Goal: Task Accomplishment & Management: Complete application form

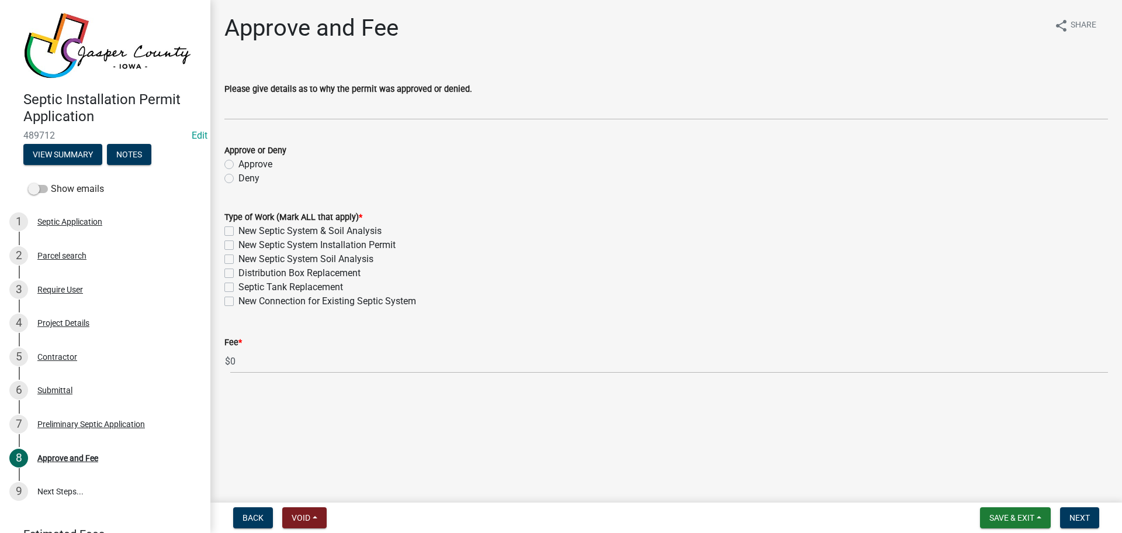
click at [239, 285] on label "Septic Tank Replacement" at bounding box center [291, 287] width 105 height 14
click at [239, 285] on input "Septic Tank Replacement" at bounding box center [243, 284] width 8 height 8
checkbox input "true"
checkbox input "false"
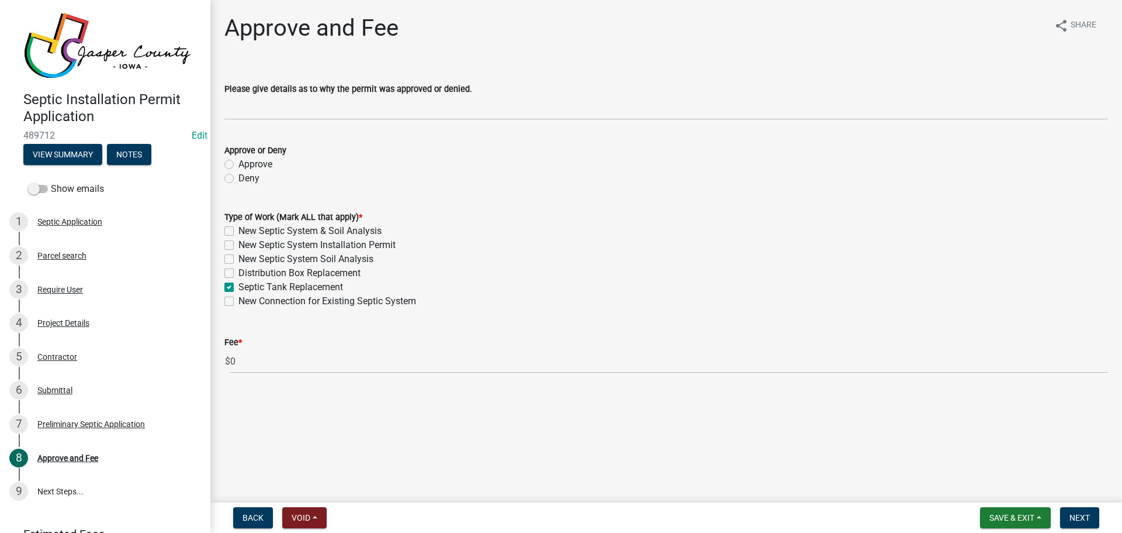
checkbox input "false"
checkbox input "true"
checkbox input "false"
click at [1015, 520] on span "Save & Exit" at bounding box center [1012, 517] width 45 height 9
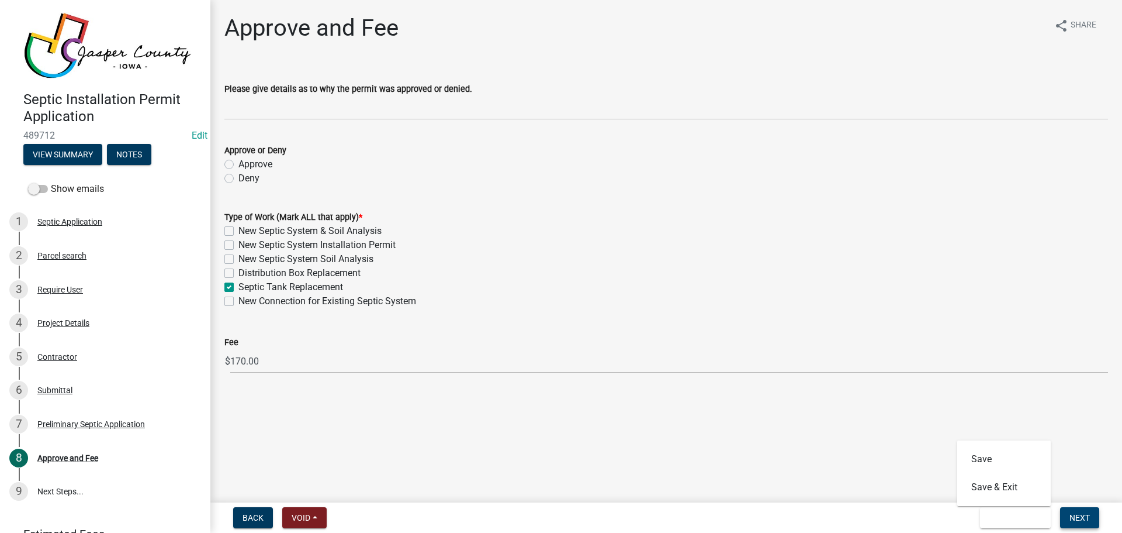
click at [1088, 520] on span "Next" at bounding box center [1080, 517] width 20 height 9
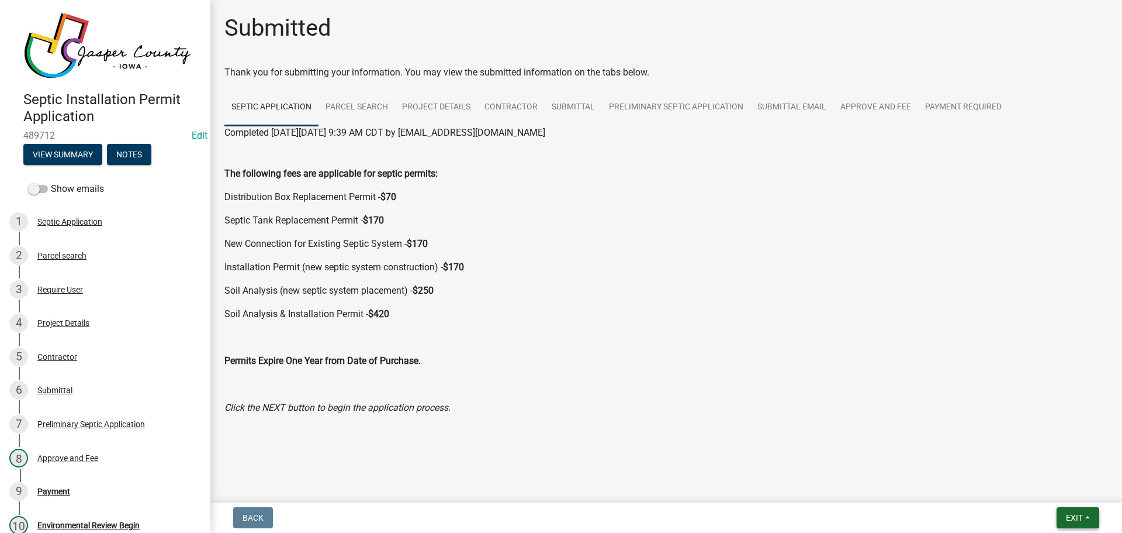
click at [1088, 520] on button "Exit" at bounding box center [1078, 517] width 43 height 21
click at [1034, 459] on button "Save" at bounding box center [1053, 459] width 94 height 28
click at [60, 455] on div "Approve and Fee" at bounding box center [67, 458] width 61 height 8
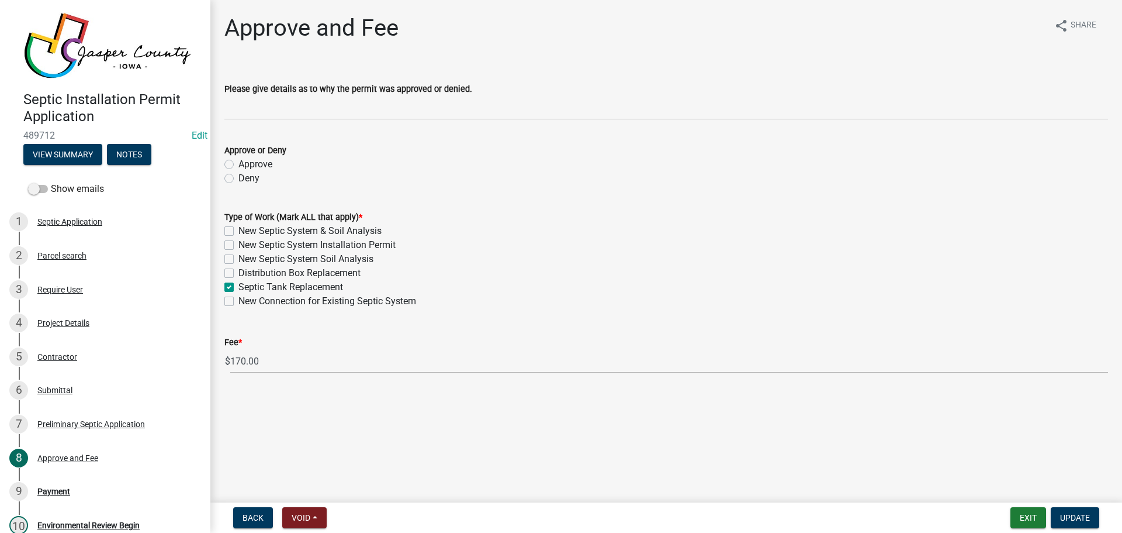
click at [239, 168] on label "Approve" at bounding box center [256, 164] width 34 height 14
click at [239, 165] on input "Approve" at bounding box center [243, 161] width 8 height 8
radio input "true"
click at [1084, 521] on span "Update" at bounding box center [1075, 517] width 30 height 9
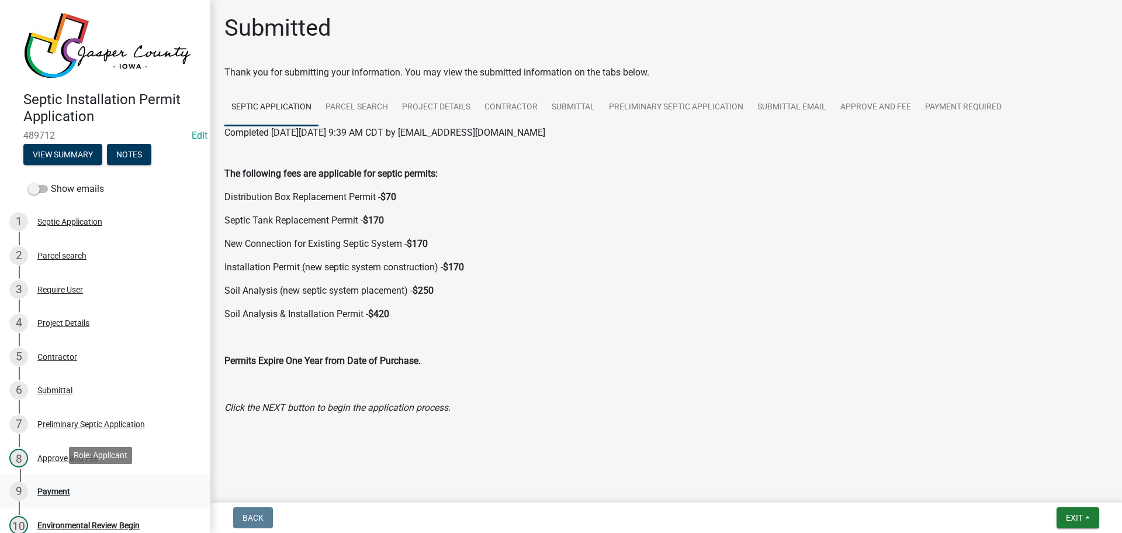
click at [56, 487] on div "Payment" at bounding box center [53, 491] width 33 height 8
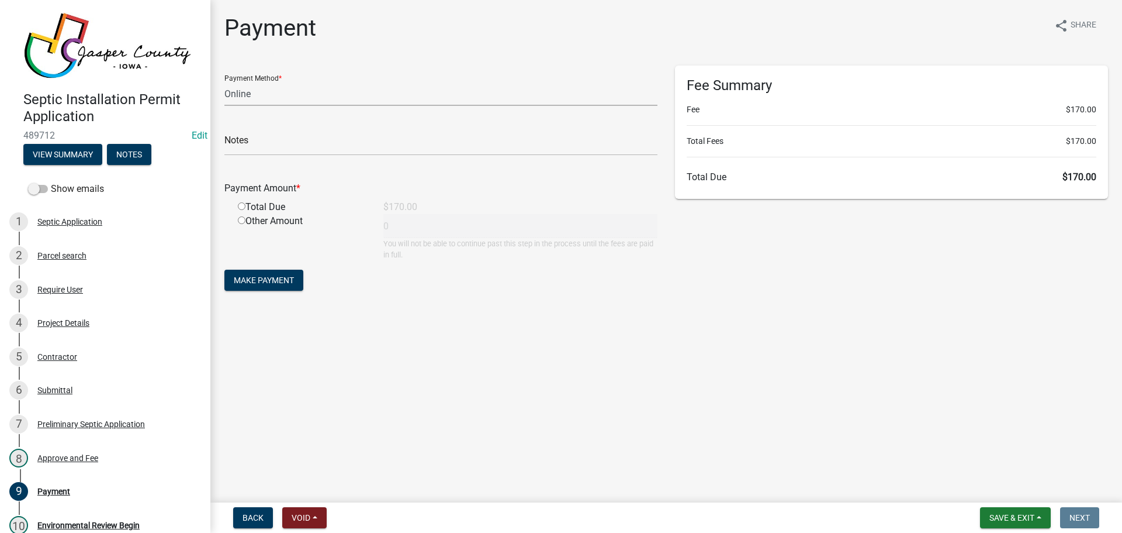
click at [258, 100] on select "Credit Card POS Check Cash Online" at bounding box center [440, 94] width 433 height 24
select select "1: 0"
click at [224, 82] on select "Credit Card POS Check Cash Online" at bounding box center [440, 94] width 433 height 24
click at [243, 207] on input "radio" at bounding box center [242, 206] width 8 height 8
radio input "true"
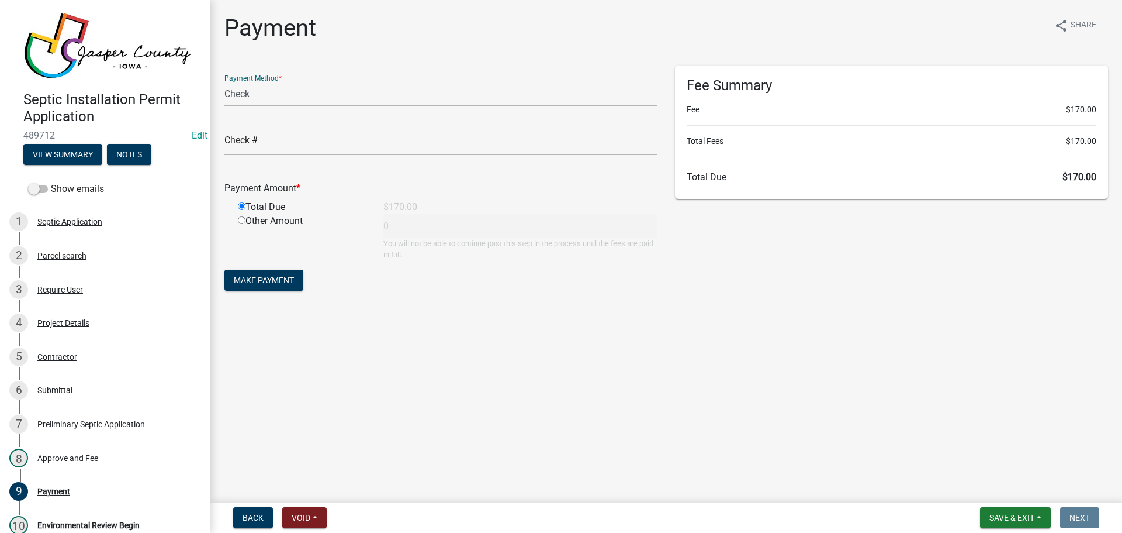
type input "170"
click at [261, 279] on span "Make Payment" at bounding box center [264, 279] width 60 height 9
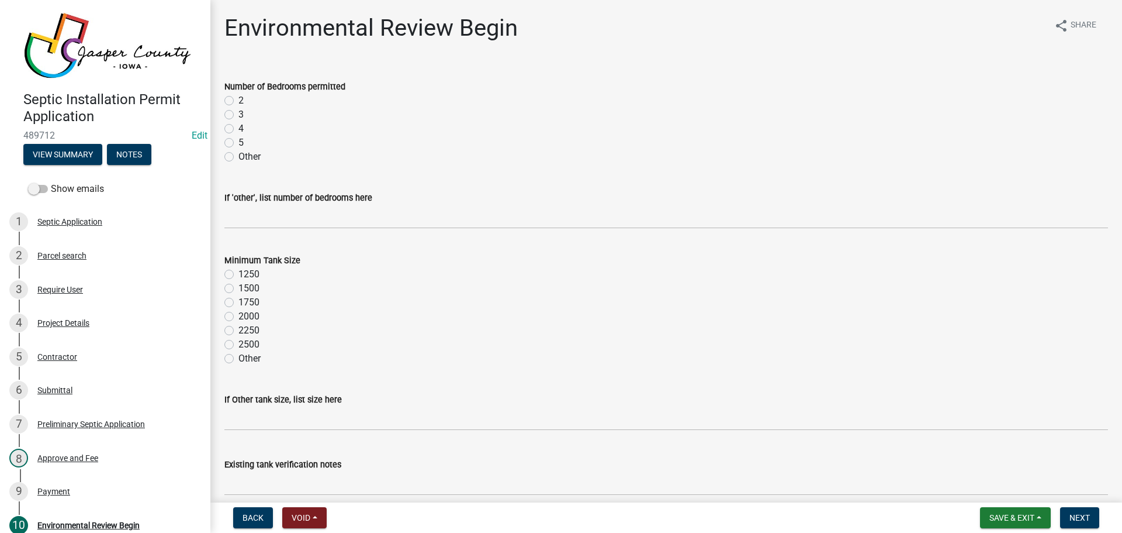
click at [239, 131] on label "4" at bounding box center [241, 129] width 5 height 14
click at [239, 129] on input "4" at bounding box center [243, 126] width 8 height 8
radio input "true"
click at [239, 285] on label "1500" at bounding box center [249, 288] width 21 height 14
click at [239, 285] on input "1500" at bounding box center [243, 285] width 8 height 8
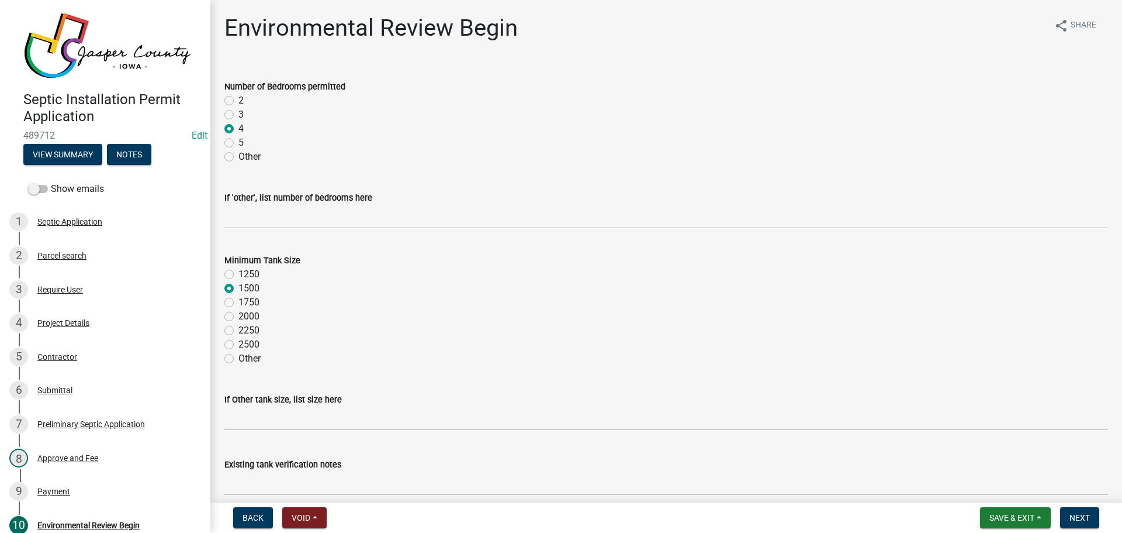
radio input "true"
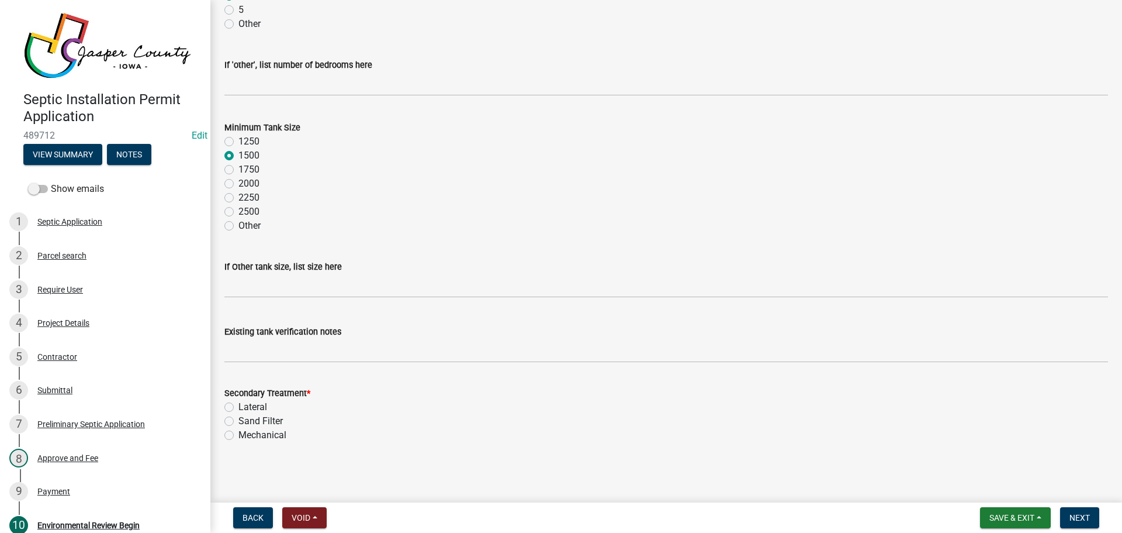
scroll to position [133, 0]
click at [239, 404] on label "Lateral" at bounding box center [253, 406] width 29 height 14
click at [239, 404] on input "Lateral" at bounding box center [243, 403] width 8 height 8
radio input "true"
click at [1080, 514] on span "Next" at bounding box center [1080, 517] width 20 height 9
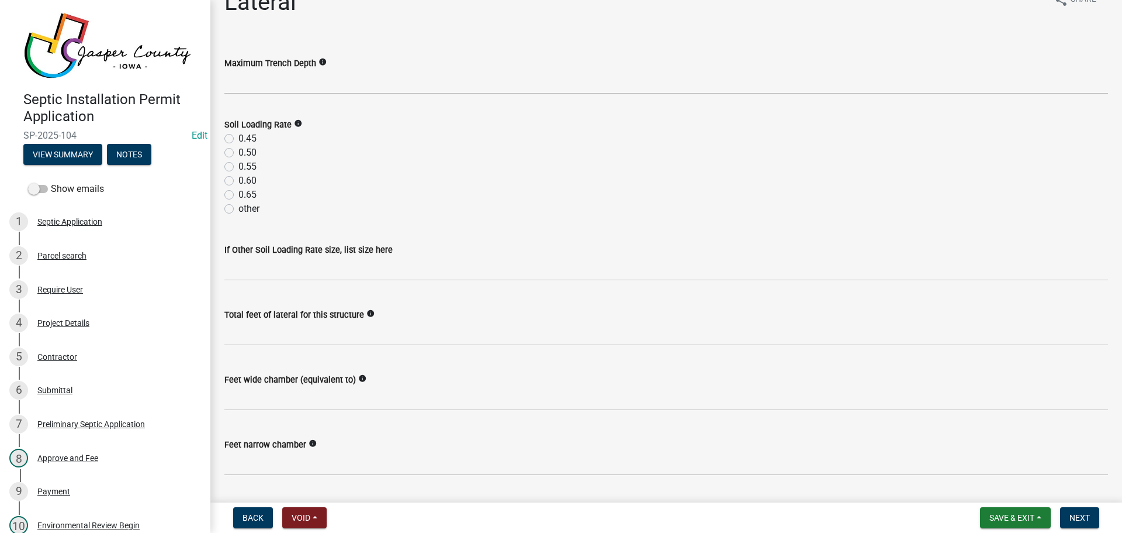
scroll to position [60, 0]
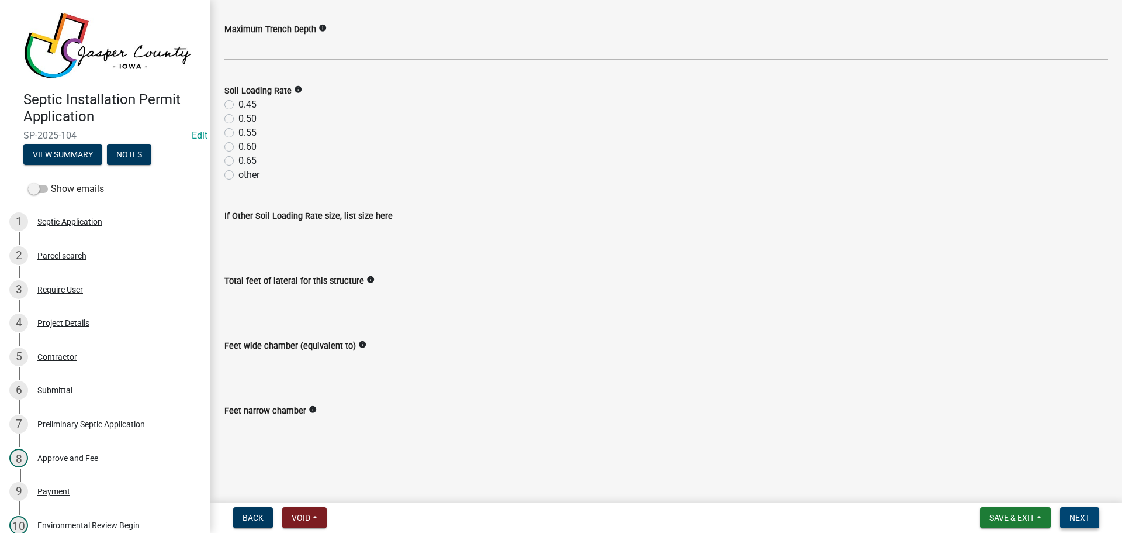
click at [1084, 517] on span "Next" at bounding box center [1080, 517] width 20 height 9
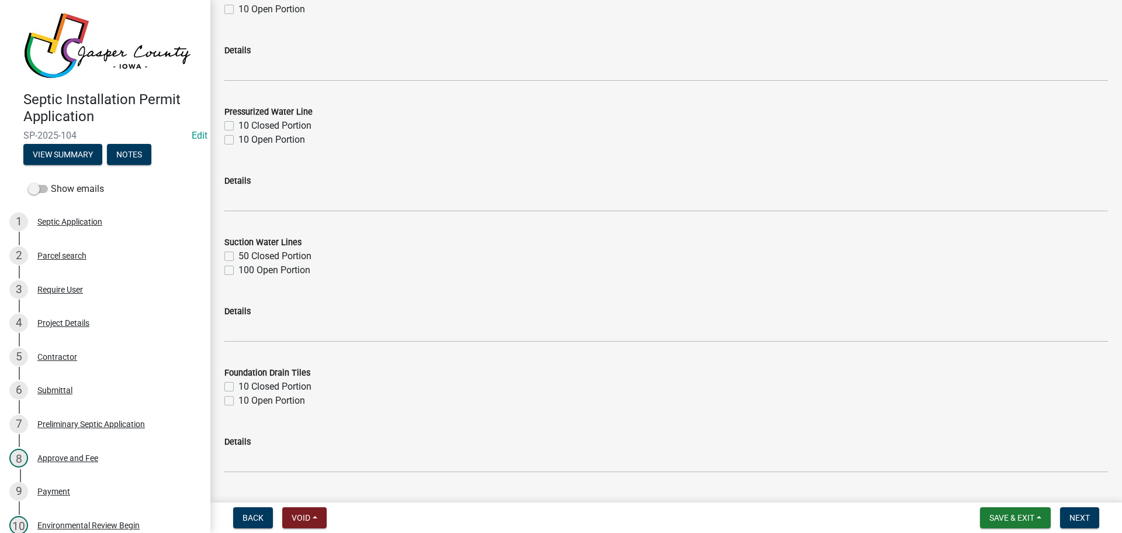
scroll to position [1354, 0]
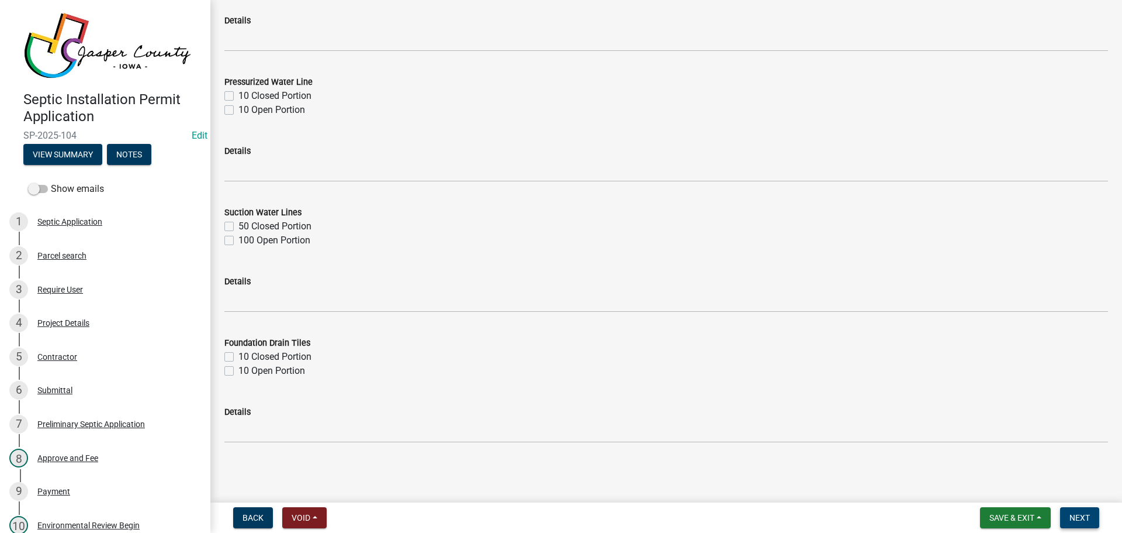
click at [1080, 518] on span "Next" at bounding box center [1080, 517] width 20 height 9
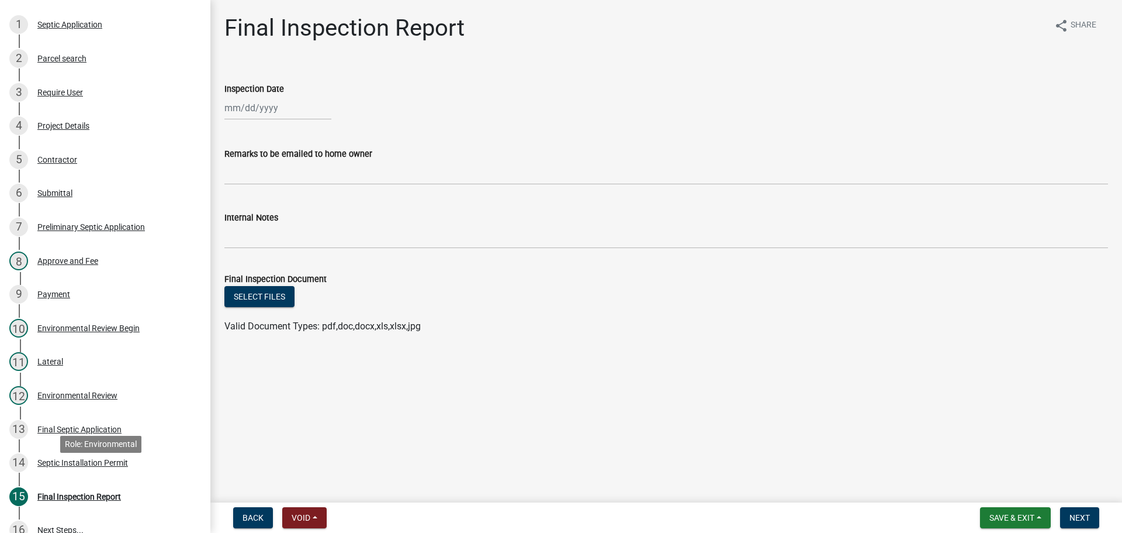
scroll to position [234, 0]
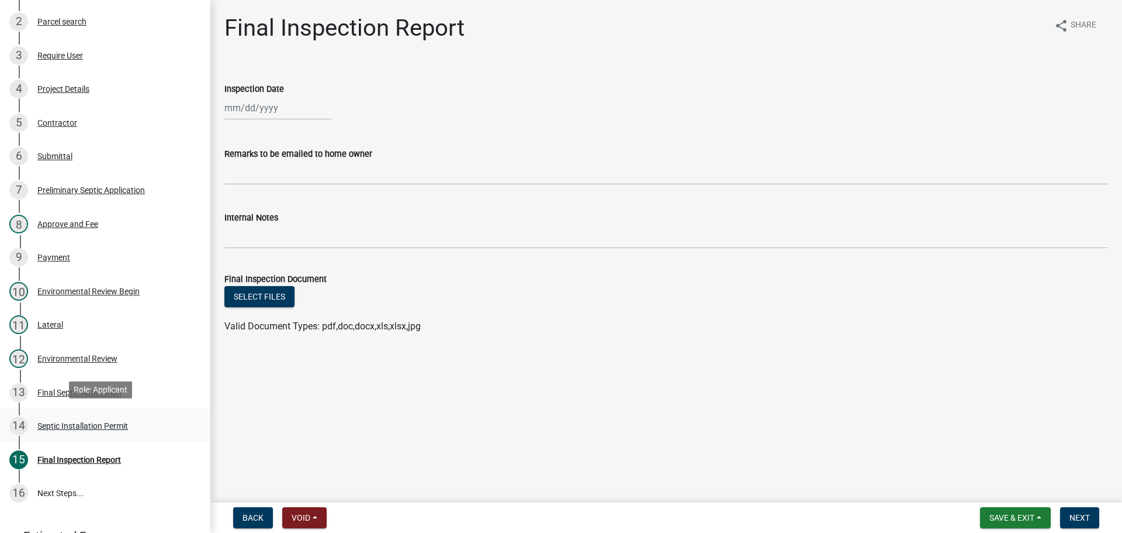
click at [113, 422] on div "Septic Installation Permit" at bounding box center [82, 425] width 91 height 8
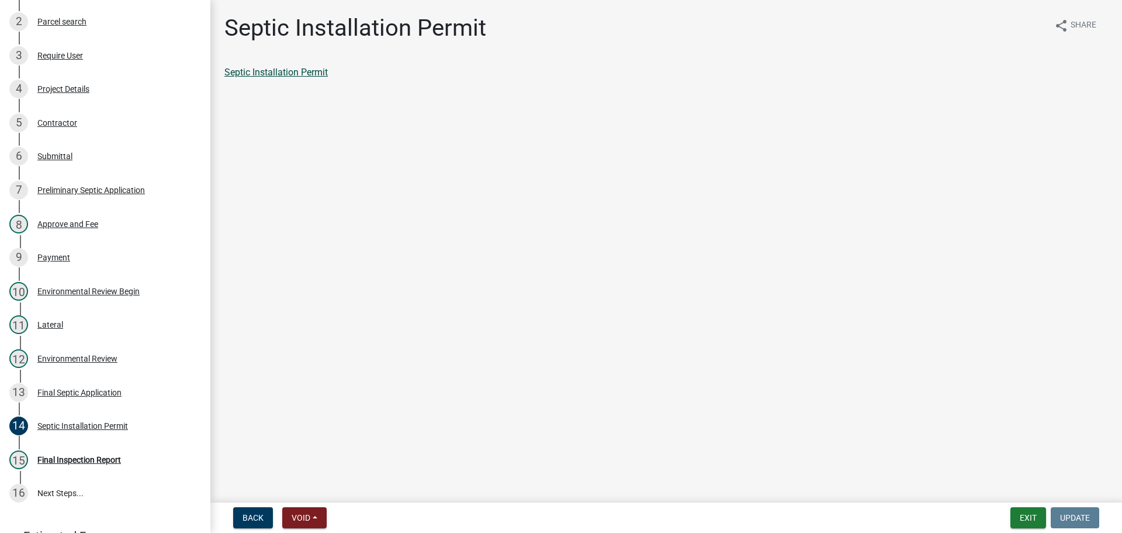
click at [298, 73] on link "Septic Installation Permit" at bounding box center [275, 72] width 103 height 11
